Goal: Task Accomplishment & Management: Manage account settings

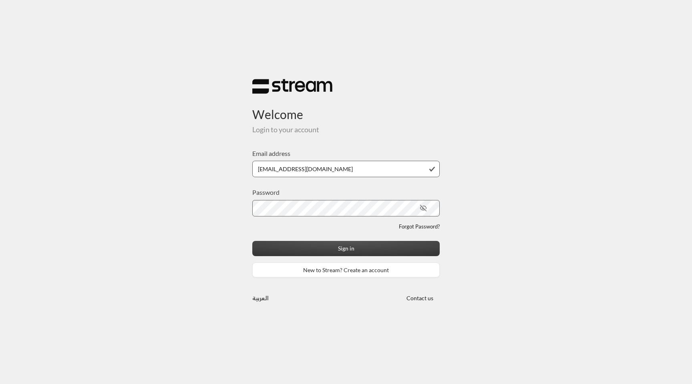
click at [336, 242] on button "Sign in" at bounding box center [345, 248] width 187 height 15
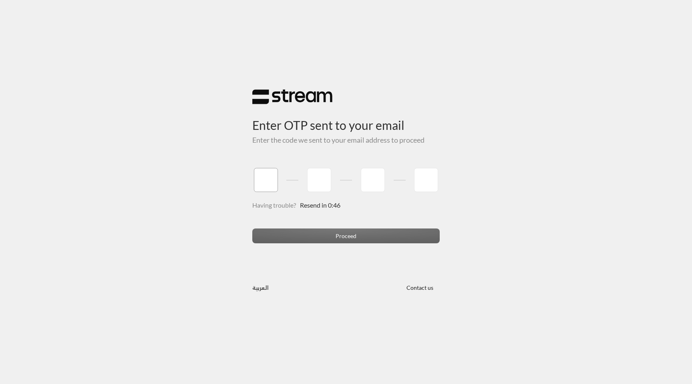
type input "5"
type input "6"
type input "1"
